Goal: Task Accomplishment & Management: Use online tool/utility

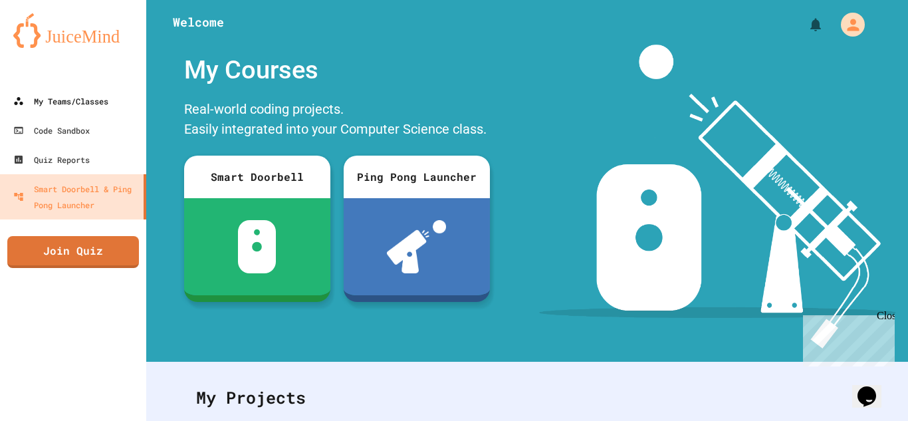
click at [34, 96] on div "My Teams/Classes" at bounding box center [60, 101] width 95 height 16
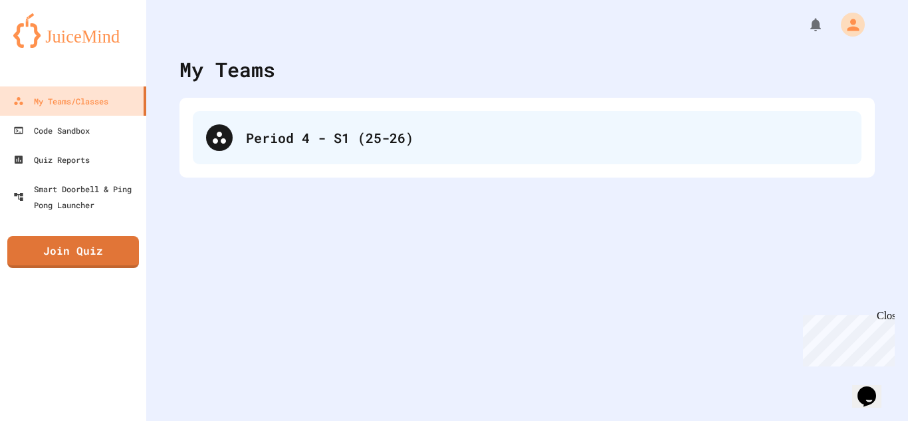
click at [317, 162] on div "Period 4 - S1 (25-26)" at bounding box center [527, 137] width 669 height 53
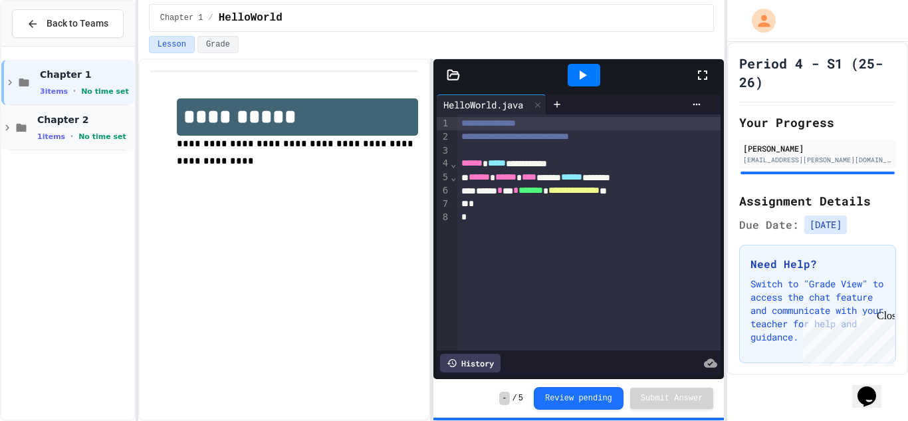
click at [10, 130] on icon at bounding box center [7, 128] width 12 height 12
click at [65, 168] on span "SimpleProgram" at bounding box center [84, 163] width 94 height 11
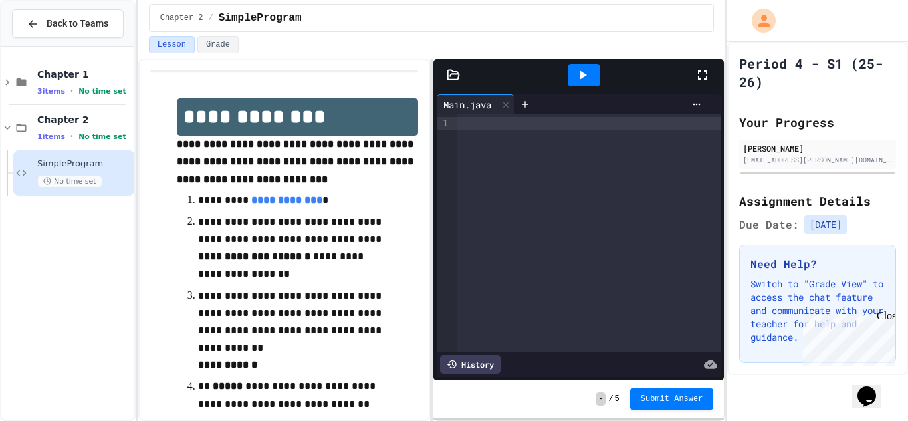
click at [453, 80] on icon at bounding box center [453, 74] width 13 height 13
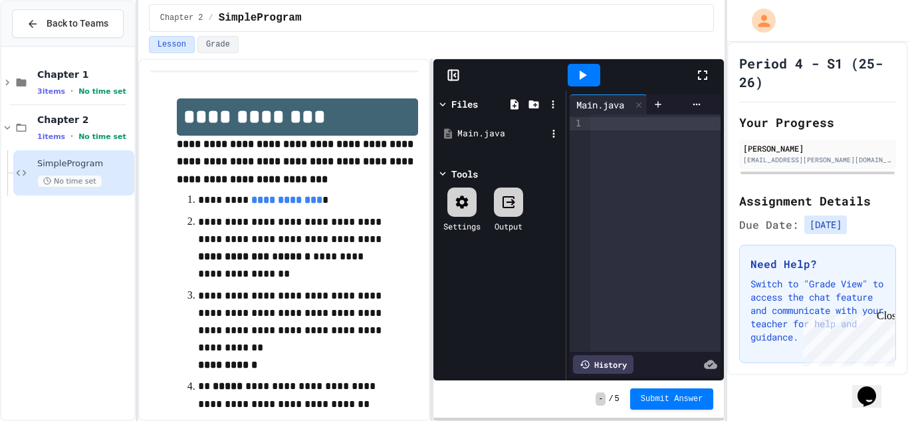
click at [530, 142] on div "Main.java" at bounding box center [500, 134] width 126 height 24
click at [550, 108] on icon at bounding box center [553, 104] width 12 height 12
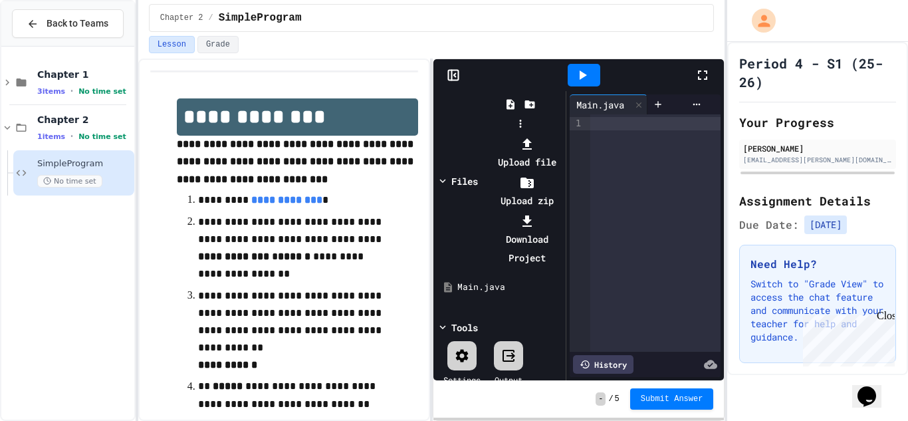
click at [478, 134] on div at bounding box center [520, 134] width 84 height 0
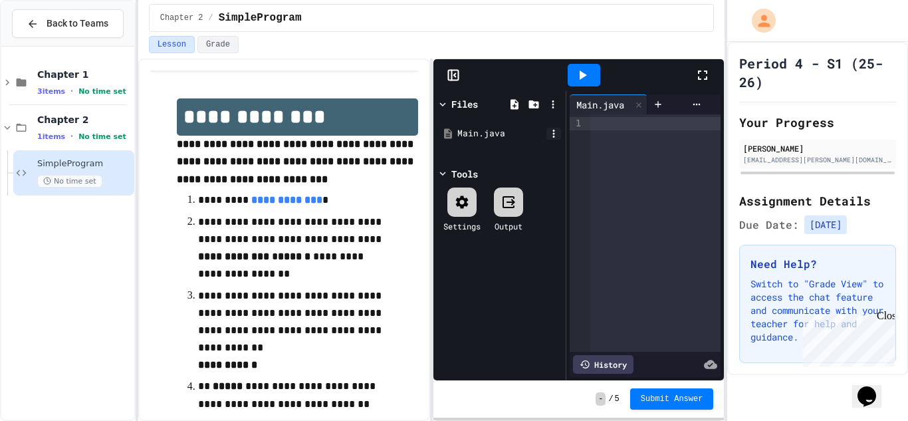
click at [549, 134] on icon at bounding box center [554, 134] width 12 height 12
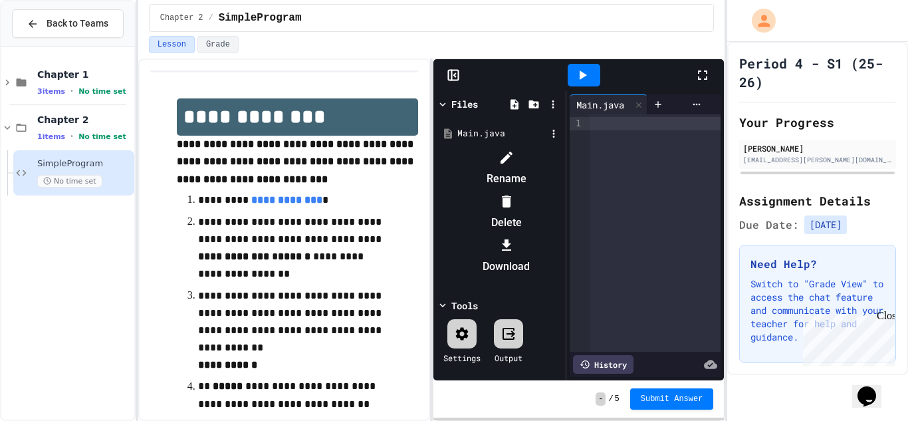
click at [563, 160] on div at bounding box center [506, 157] width 112 height 21
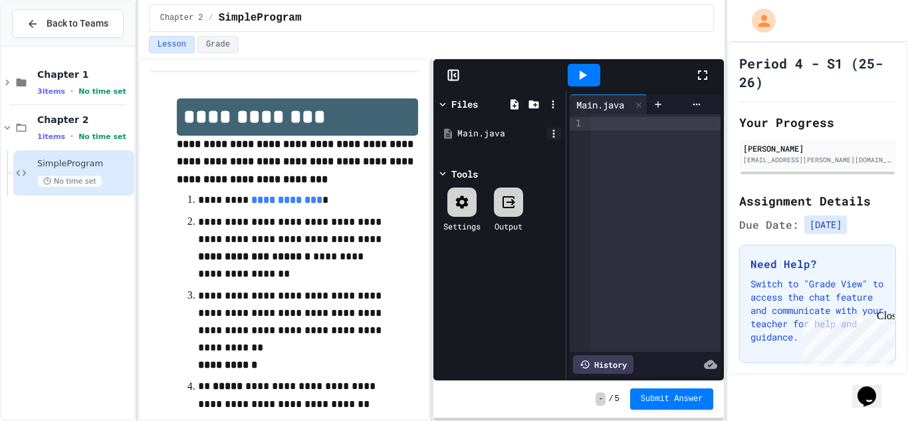
click at [553, 139] on icon at bounding box center [554, 134] width 12 height 12
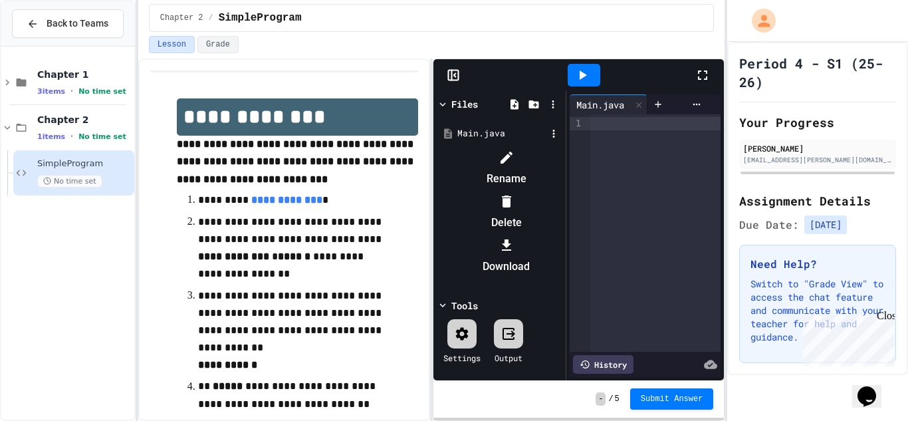
click at [563, 164] on li "Rename" at bounding box center [506, 168] width 112 height 43
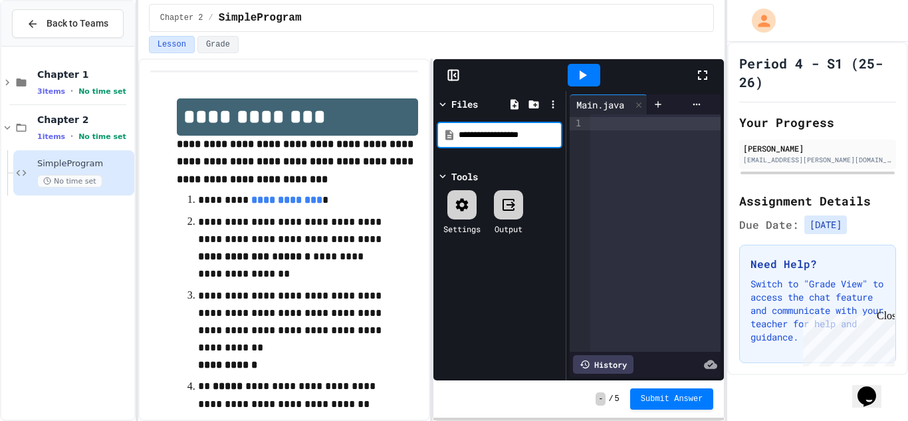
type input "**********"
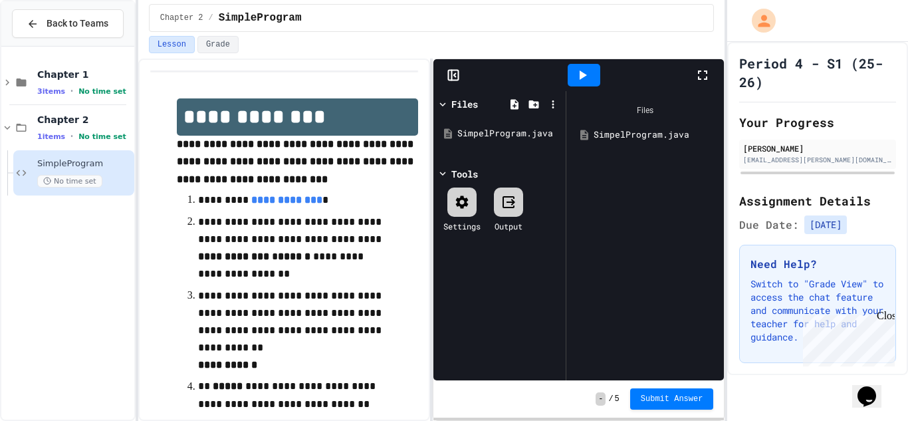
click at [603, 143] on div "SimpelProgram.java" at bounding box center [645, 135] width 144 height 24
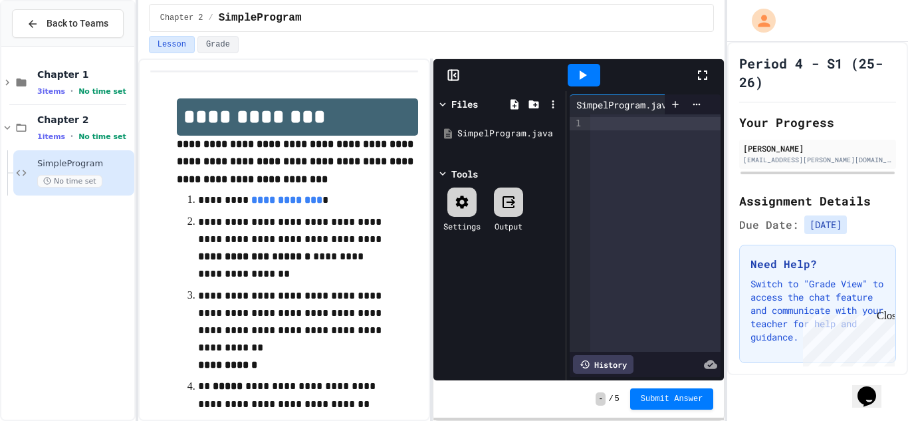
click at [603, 138] on div at bounding box center [656, 232] width 131 height 237
click at [699, 75] on icon at bounding box center [703, 75] width 16 height 16
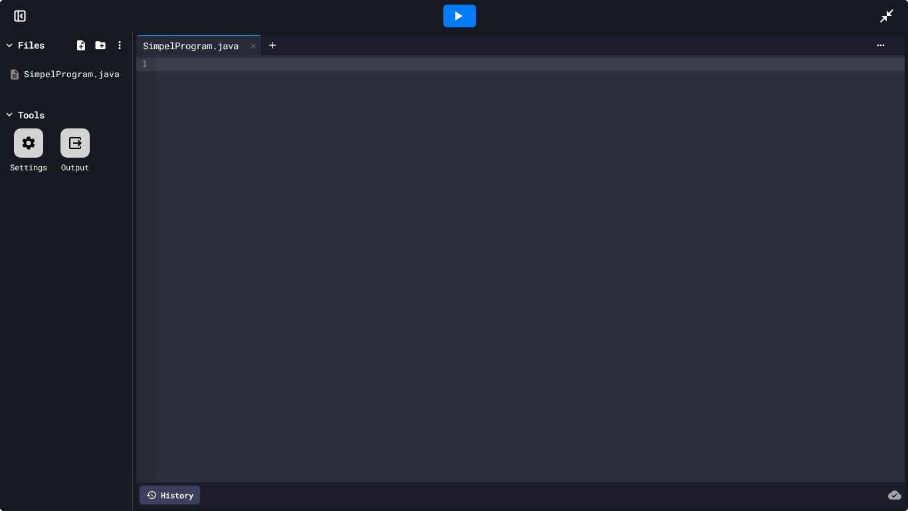
click at [188, 83] on div at bounding box center [530, 268] width 749 height 427
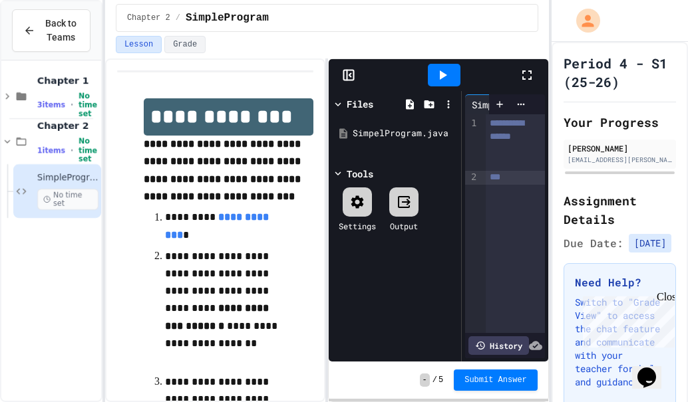
click at [526, 76] on icon at bounding box center [527, 75] width 16 height 16
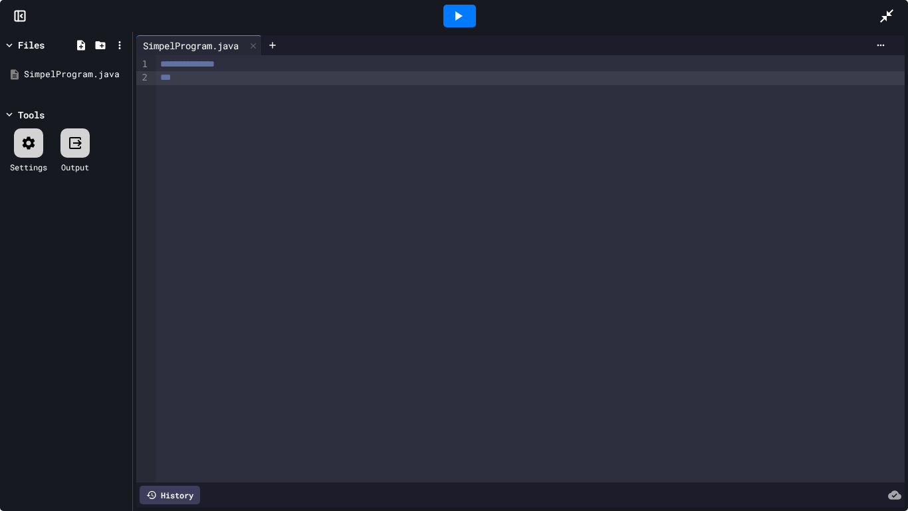
click at [888, 11] on icon at bounding box center [887, 16] width 16 height 16
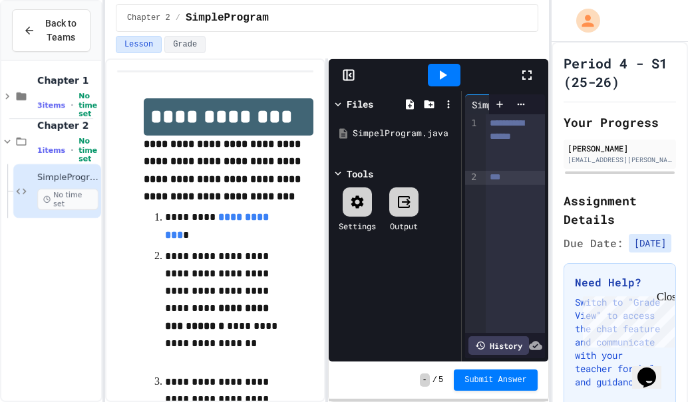
click at [347, 74] on icon at bounding box center [347, 75] width 0 height 10
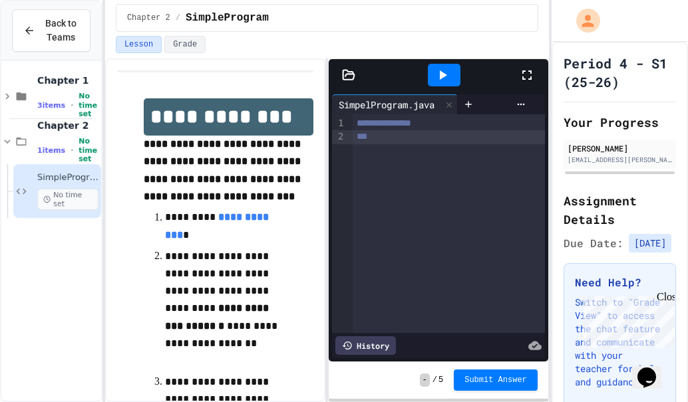
click at [346, 74] on icon at bounding box center [348, 74] width 11 height 9
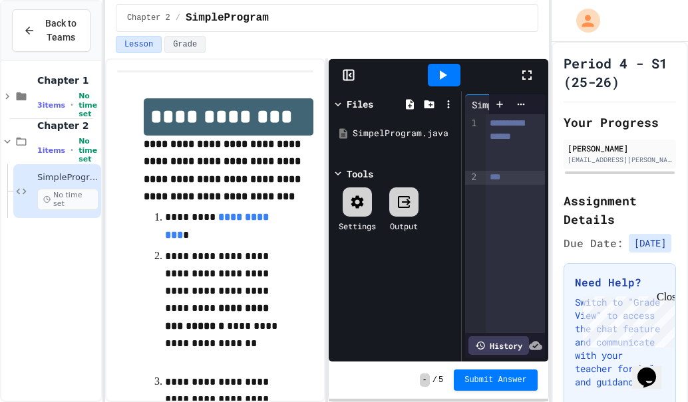
click at [258, 70] on div "**********" at bounding box center [215, 231] width 220 height 344
click at [466, 210] on div "9 1 2" at bounding box center [471, 223] width 13 height 219
click at [344, 106] on icon at bounding box center [338, 104] width 12 height 12
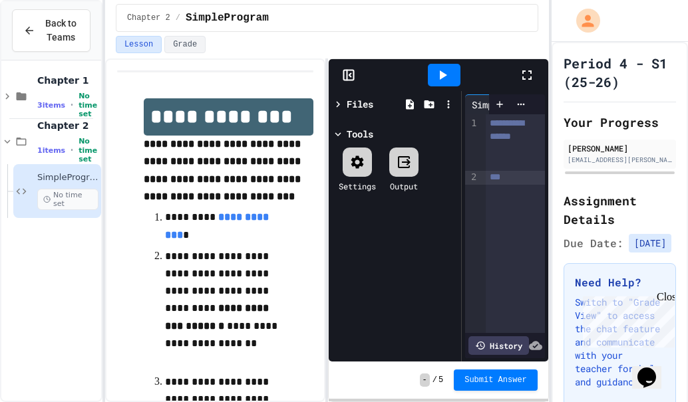
click at [350, 75] on icon at bounding box center [350, 75] width 2 height 3
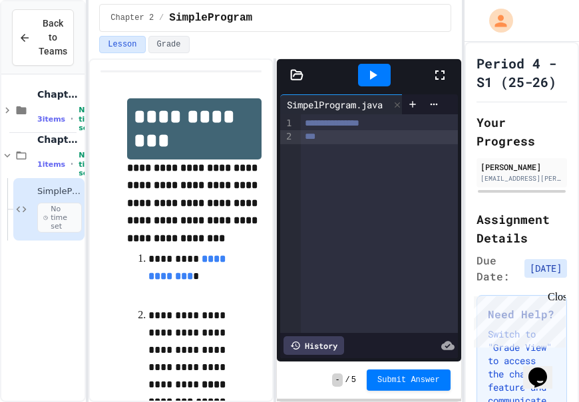
click at [353, 140] on div "**" at bounding box center [379, 136] width 157 height 13
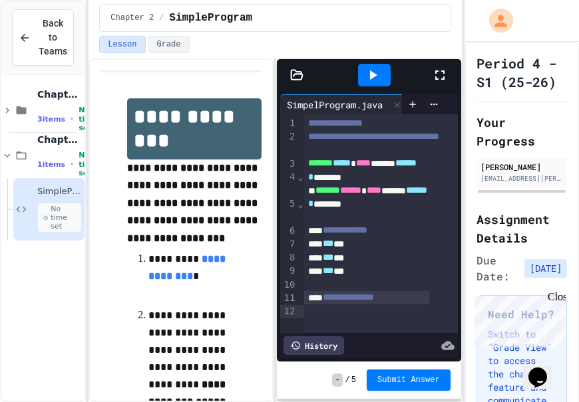
scroll to position [21, 0]
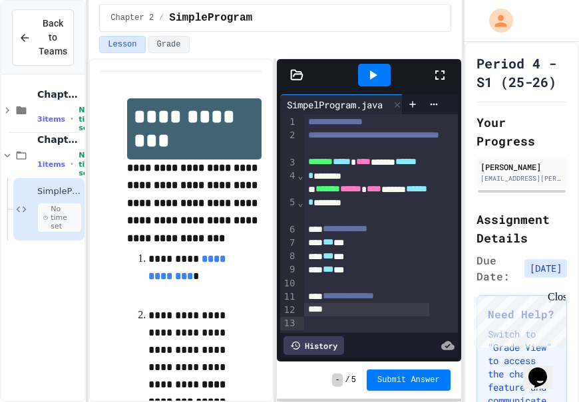
click at [346, 293] on span "**********" at bounding box center [348, 295] width 51 height 9
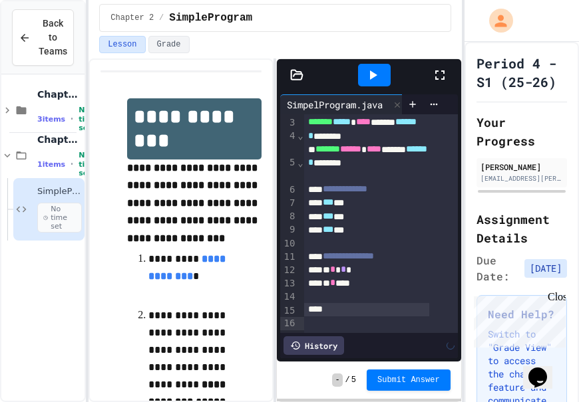
scroll to position [61, 0]
